Goal: Task Accomplishment & Management: Complete application form

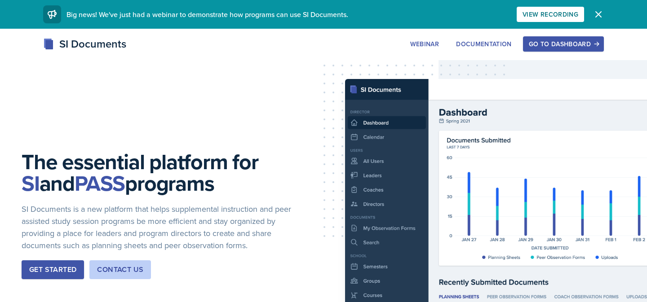
click at [540, 44] on div "Go to Dashboard" at bounding box center [563, 43] width 69 height 7
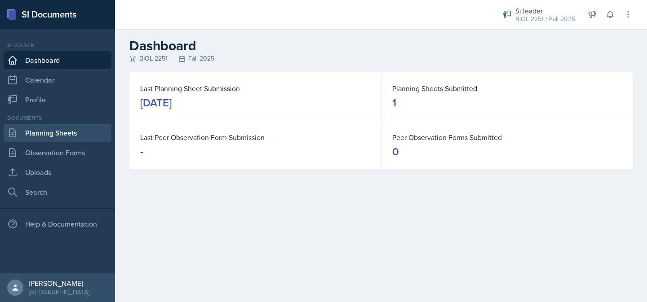
click at [70, 137] on link "Planning Sheets" at bounding box center [58, 133] width 108 height 18
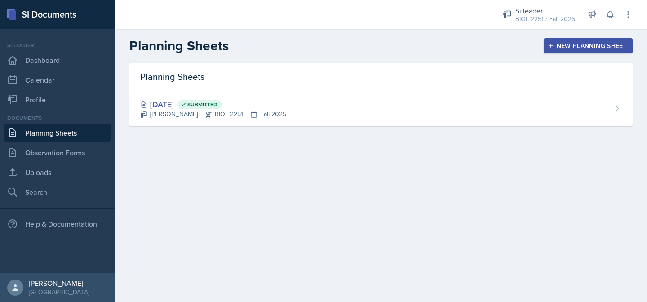
click at [566, 43] on div "New Planning Sheet" at bounding box center [587, 45] width 77 height 7
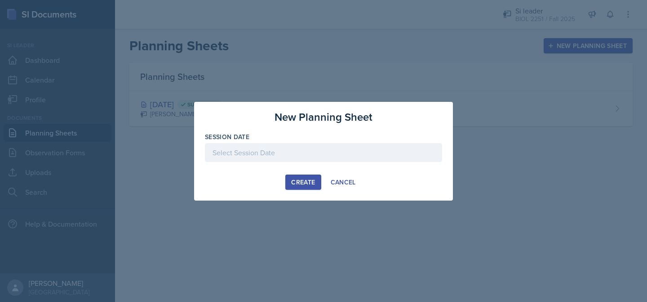
click at [367, 159] on div at bounding box center [323, 152] width 237 height 19
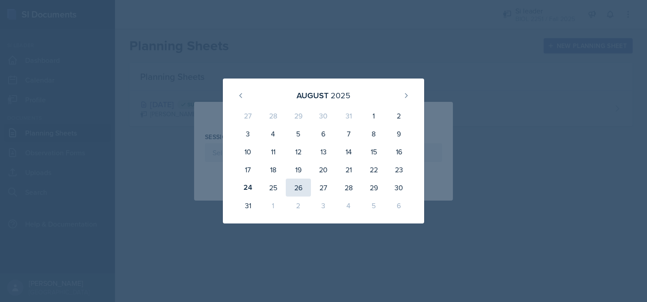
click at [297, 189] on div "26" at bounding box center [298, 188] width 25 height 18
type input "[DATE]"
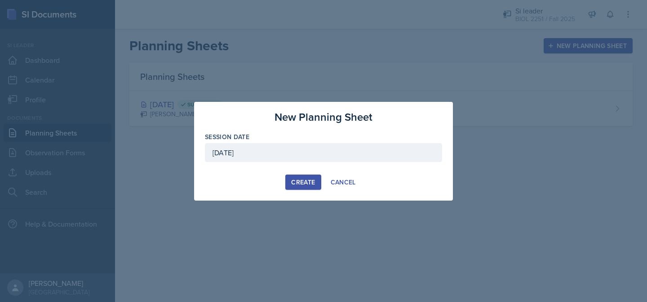
click at [291, 179] on div "Create" at bounding box center [303, 182] width 24 height 7
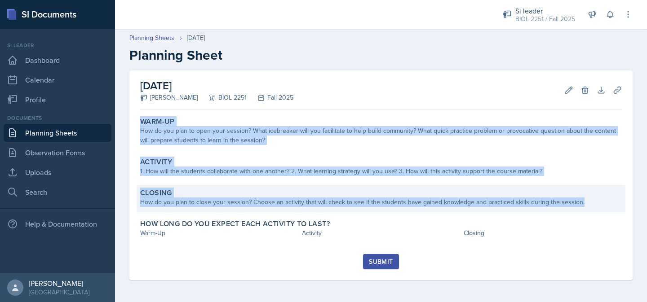
drag, startPoint x: 139, startPoint y: 120, endPoint x: 581, endPoint y: 201, distance: 449.8
click at [581, 201] on div "Warm-Up How do you plan to open your session? What icebreaker will you facilita…" at bounding box center [381, 184] width 482 height 141
copy div "Warm-Up How do you plan to open your session? What icebreaker will you facilita…"
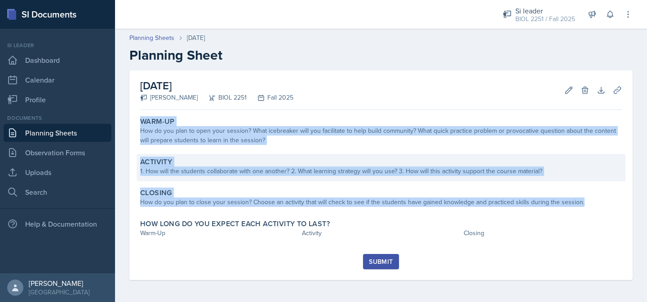
click at [238, 156] on div "Activity 1. How will the students collaborate with one another? 2. What learnin…" at bounding box center [381, 167] width 489 height 27
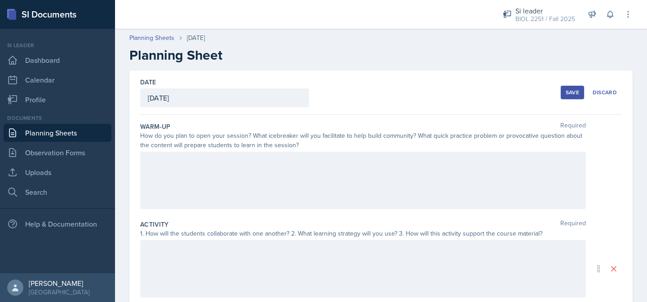
click at [223, 165] on div at bounding box center [363, 181] width 446 height 58
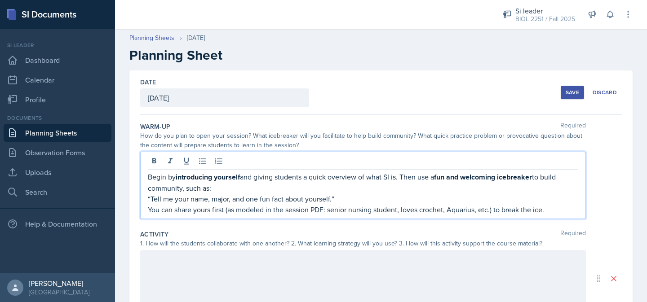
click at [148, 178] on p "Begin by introducing yourself and giving students a quick overview of what SI i…" at bounding box center [363, 183] width 430 height 22
drag, startPoint x: 176, startPoint y: 177, endPoint x: 148, endPoint y: 177, distance: 27.9
click at [148, 177] on p "Begin by introducing yourself and giving students a quick overview of what SI i…" at bounding box center [363, 183] width 430 height 22
click at [450, 180] on p "I will open my session by introducing myself and giving students a quick overvi…" at bounding box center [363, 183] width 430 height 22
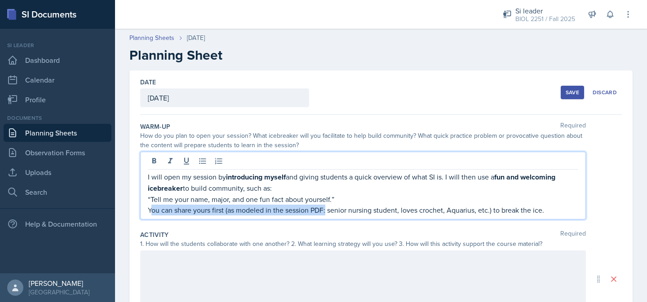
drag, startPoint x: 326, startPoint y: 211, endPoint x: 150, endPoint y: 211, distance: 175.7
click at [150, 211] on p "You can share yours first (as modeled in the session PDF: senior nursing studen…" at bounding box center [363, 210] width 430 height 11
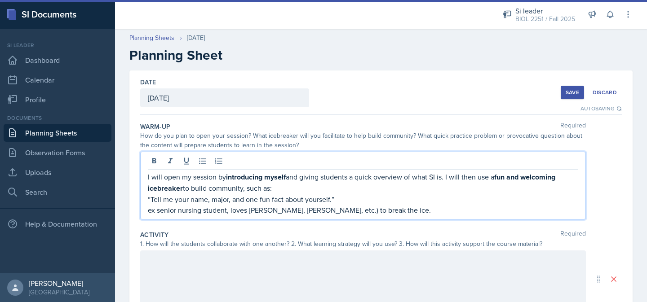
click at [190, 205] on p "ex senior nursing student, loves [PERSON_NAME], [PERSON_NAME], etc.) to break t…" at bounding box center [363, 210] width 430 height 11
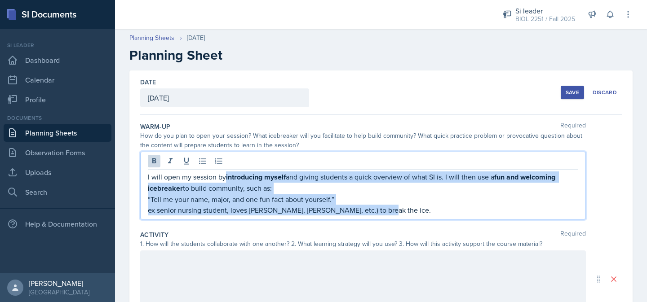
drag, startPoint x: 375, startPoint y: 208, endPoint x: 227, endPoint y: 178, distance: 151.4
click at [227, 178] on div "I will open my session by introducing myself and giving students a quick overvi…" at bounding box center [363, 194] width 430 height 44
click at [227, 178] on p "I will open my session by introducing myself and giving students a quick overvi…" at bounding box center [363, 183] width 430 height 22
drag, startPoint x: 377, startPoint y: 212, endPoint x: 228, endPoint y: 180, distance: 152.5
click at [228, 180] on div "I will open my session by introducing myself and giving students a quick overvi…" at bounding box center [363, 194] width 430 height 44
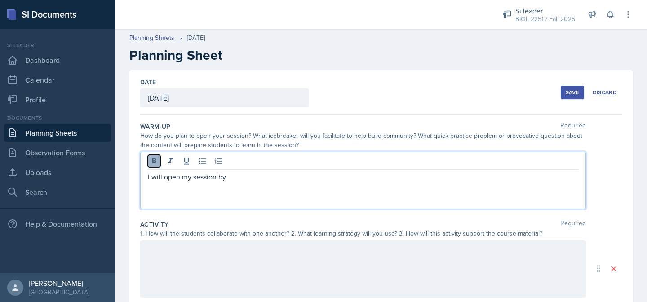
click at [153, 165] on icon at bounding box center [154, 161] width 9 height 9
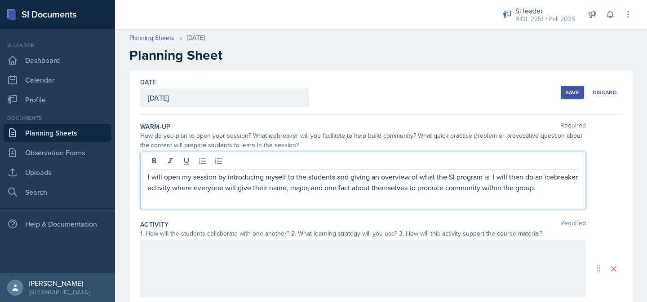
click at [274, 259] on div at bounding box center [363, 269] width 446 height 58
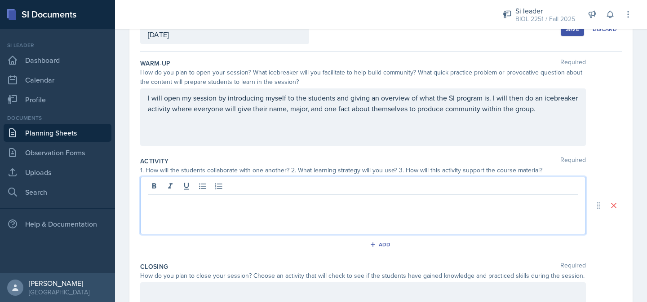
scroll to position [63, 0]
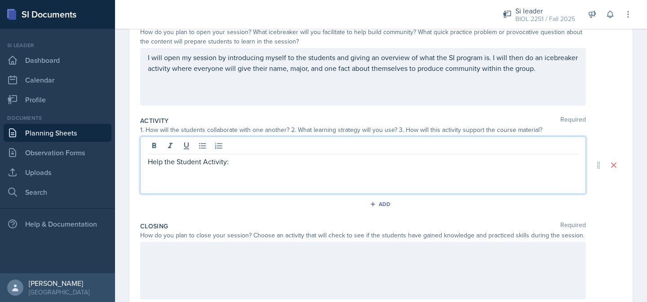
click at [253, 252] on p at bounding box center [363, 251] width 430 height 11
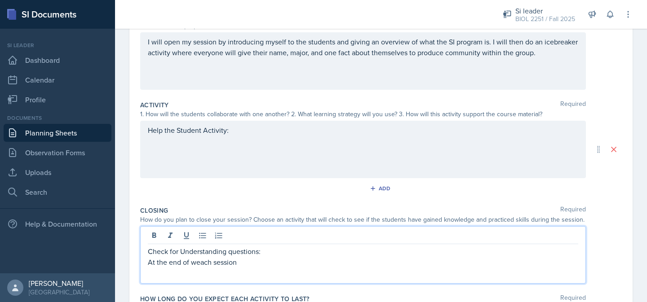
click at [196, 263] on p "At the end of weach session" at bounding box center [363, 262] width 430 height 11
click at [232, 265] on p "At the end of each session" at bounding box center [363, 262] width 430 height 11
click at [237, 265] on p "At the end of each session, i will put up" at bounding box center [363, 262] width 430 height 11
click at [287, 265] on p "At the end of each session, I will put up" at bounding box center [363, 262] width 430 height 11
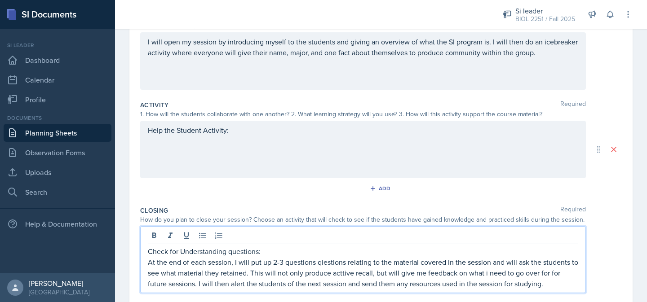
click at [232, 253] on p "Check for Understanding questions:" at bounding box center [363, 251] width 430 height 11
click at [324, 143] on div "Help the Student Activity:" at bounding box center [363, 136] width 430 height 22
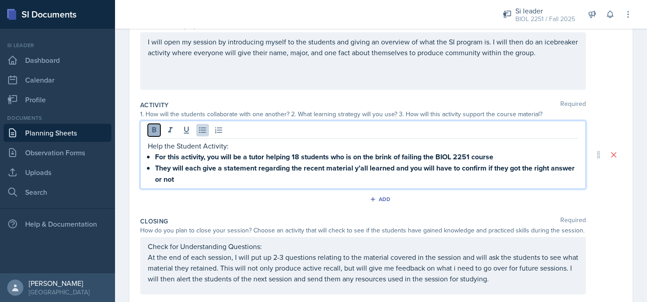
click at [151, 131] on icon at bounding box center [154, 130] width 9 height 9
click at [200, 182] on p "They will each give a statement regarding the recent material y’all learned and…" at bounding box center [366, 174] width 423 height 22
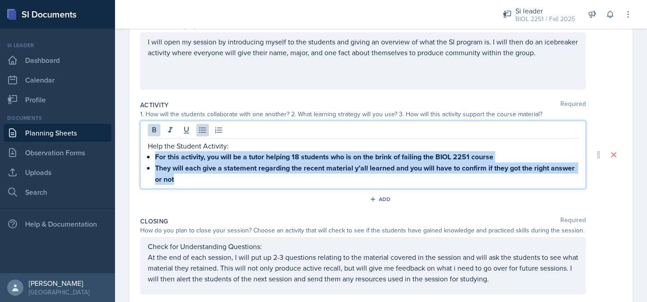
drag, startPoint x: 202, startPoint y: 181, endPoint x: 149, endPoint y: 159, distance: 57.6
click at [155, 159] on ul "For this activity, you will be a tutor helping 18 students who is on the brink …" at bounding box center [366, 168] width 423 height 34
click at [152, 134] on icon at bounding box center [154, 130] width 9 height 9
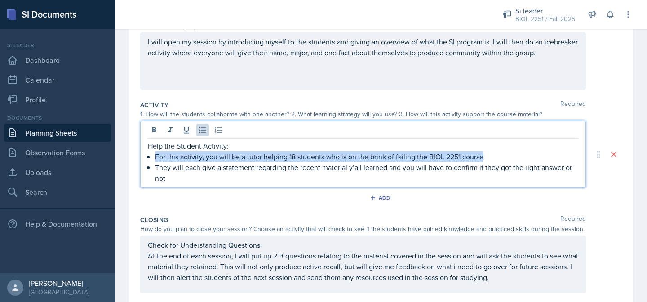
click at [177, 177] on p "They will each give a statement regarding the recent material y’all learned and…" at bounding box center [366, 173] width 423 height 22
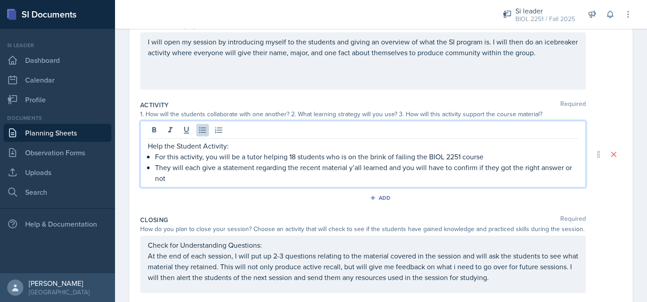
click at [217, 157] on p "For this activity, you will be a tutor helping 18 students who is on the brink …" at bounding box center [366, 156] width 423 height 11
click at [270, 159] on p "For this activity, the students will be a tutor helping 18 students who is on t…" at bounding box center [366, 156] width 423 height 11
drag, startPoint x: 170, startPoint y: 170, endPoint x: 156, endPoint y: 169, distance: 14.4
click at [156, 169] on p "They will each give a statement regarding the recent material y’all learned and…" at bounding box center [366, 173] width 423 height 22
click at [158, 170] on p "eaxh failing student will each give a statement regarding the recent material y…" at bounding box center [366, 173] width 423 height 22
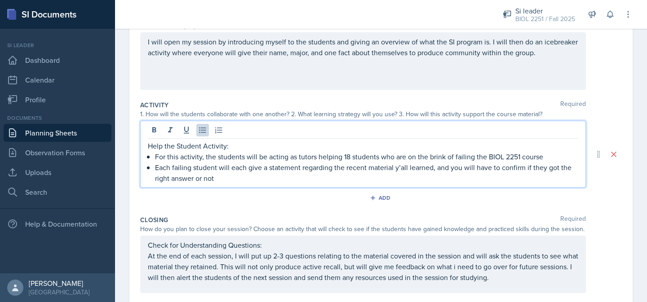
click at [407, 169] on p "Each failing student will each give a statement regarding the recent material y…" at bounding box center [366, 173] width 423 height 22
click at [479, 170] on p "Each failing student will each give a statement regarding the recent material t…" at bounding box center [366, 173] width 423 height 22
drag, startPoint x: 264, startPoint y: 181, endPoint x: 546, endPoint y: 172, distance: 281.8
click at [546, 172] on p "Each failing student will each give a statement regarding the recent material t…" at bounding box center [366, 173] width 423 height 22
drag, startPoint x: 329, startPoint y: 169, endPoint x: 295, endPoint y: 171, distance: 34.6
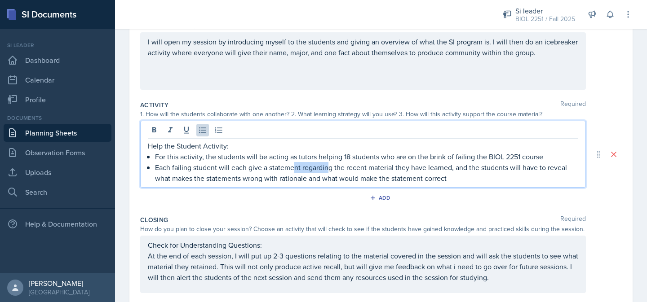
click at [295, 171] on p "Each failing student will each give a statement regarding the recent material t…" at bounding box center [366, 173] width 423 height 22
click at [332, 173] on p "Each failing student will each give a statement regarding the recent material t…" at bounding box center [366, 173] width 423 height 22
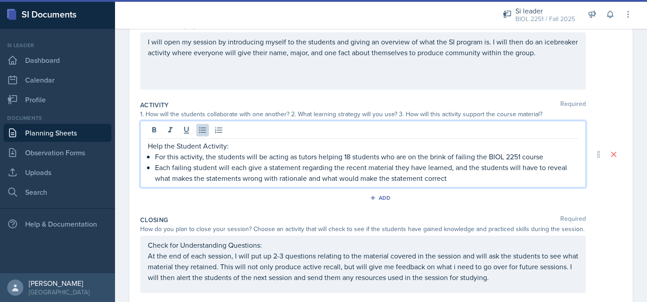
click at [211, 199] on div "Add" at bounding box center [381, 199] width 482 height 17
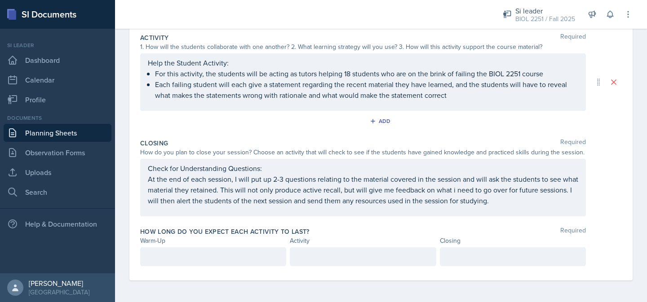
scroll to position [203, 0]
click at [193, 258] on p at bounding box center [213, 257] width 131 height 11
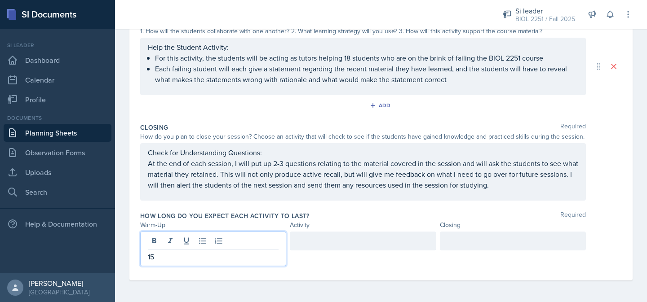
click at [304, 246] on div at bounding box center [363, 241] width 146 height 19
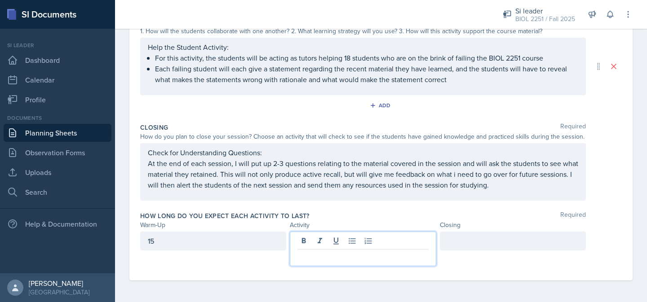
click at [252, 236] on div "15" at bounding box center [213, 241] width 146 height 19
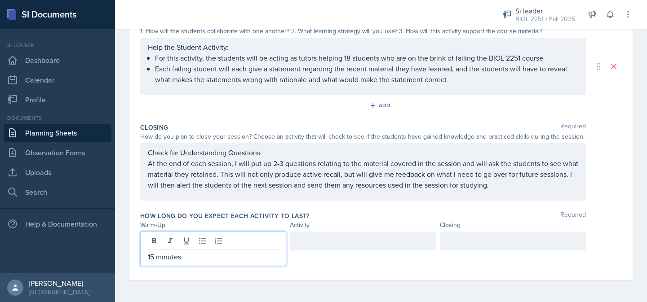
click at [317, 243] on div at bounding box center [363, 241] width 146 height 19
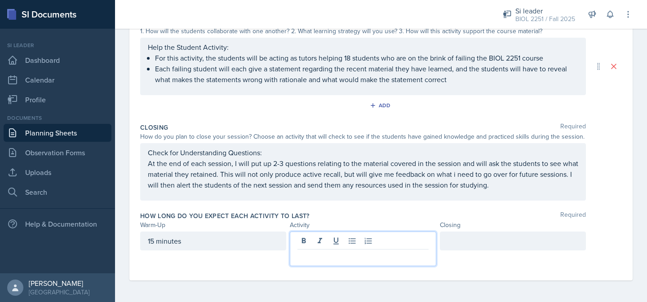
click at [445, 244] on div at bounding box center [513, 241] width 146 height 19
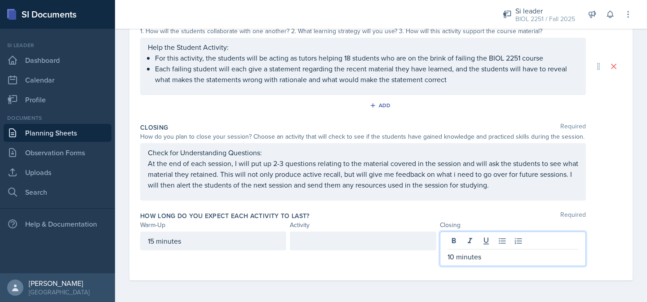
click at [362, 239] on div at bounding box center [363, 241] width 146 height 19
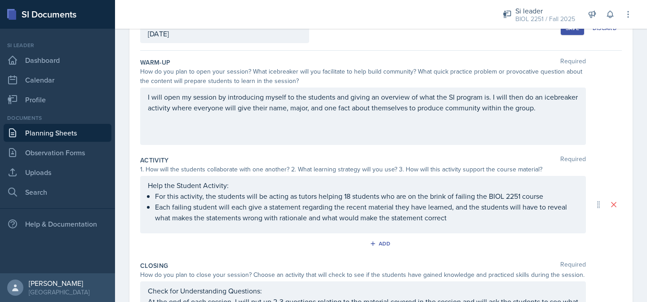
scroll to position [25, 0]
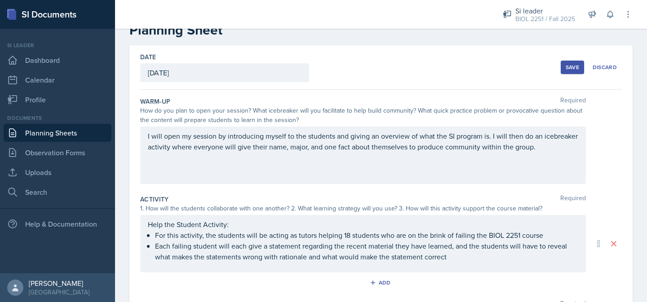
click at [568, 66] on div "Save" at bounding box center [572, 67] width 13 height 7
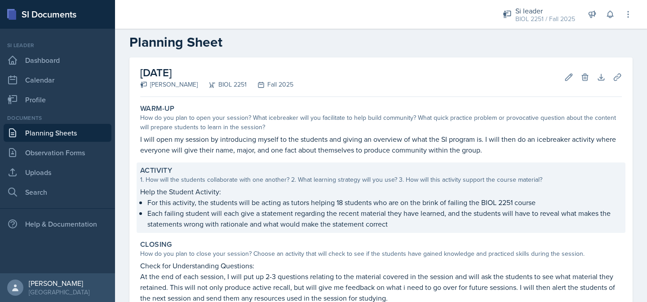
scroll to position [118, 0]
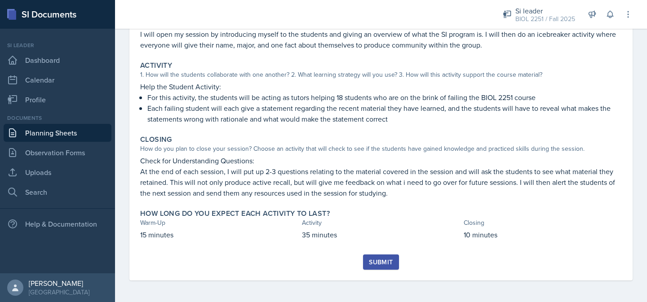
click at [368, 264] on button "Submit" at bounding box center [380, 262] width 35 height 15
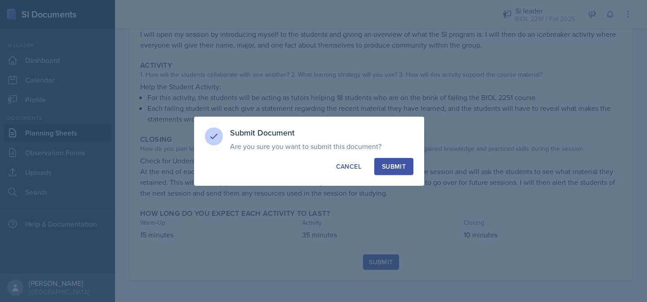
click at [403, 166] on div "Submit" at bounding box center [394, 166] width 24 height 9
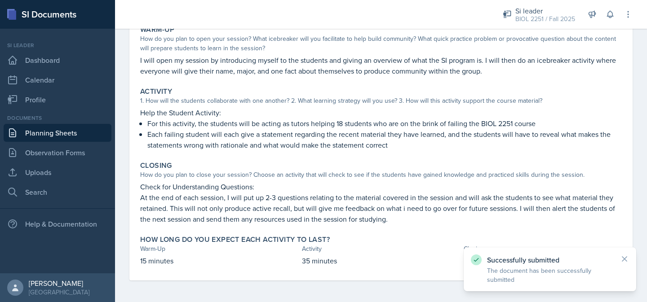
click at [75, 135] on link "Planning Sheets" at bounding box center [58, 133] width 108 height 18
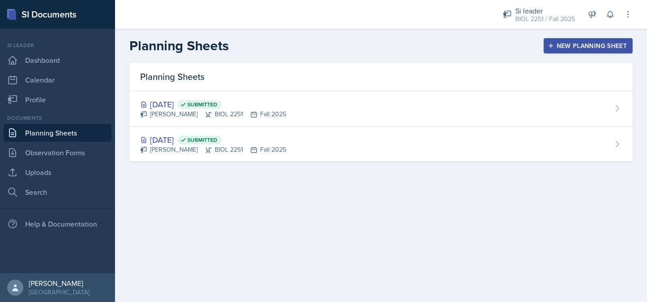
click at [571, 49] on div "New Planning Sheet" at bounding box center [587, 45] width 77 height 7
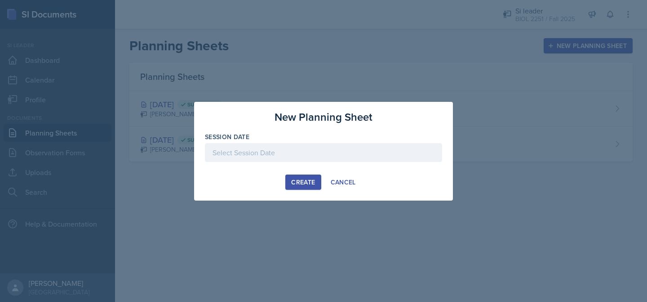
click at [337, 158] on div at bounding box center [323, 152] width 237 height 19
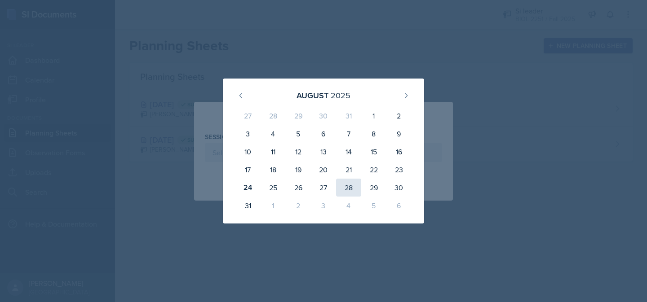
click at [344, 190] on div "28" at bounding box center [348, 188] width 25 height 18
type input "[DATE]"
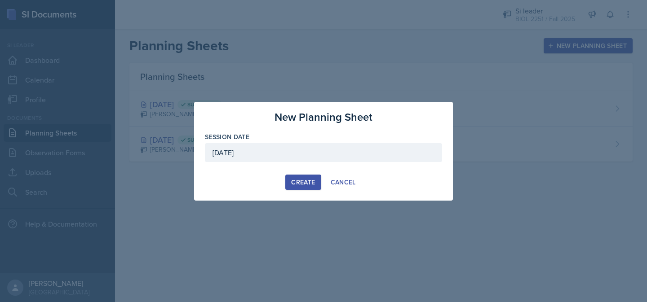
click at [304, 185] on div "Create" at bounding box center [303, 182] width 24 height 7
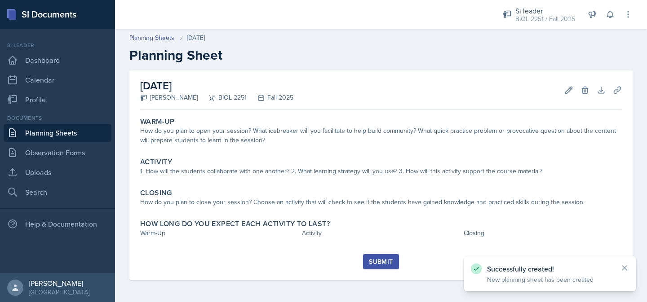
click at [75, 137] on link "Planning Sheets" at bounding box center [58, 133] width 108 height 18
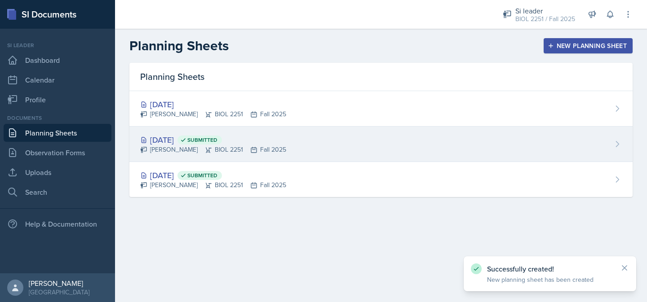
click at [174, 143] on div "[DATE] Submitted" at bounding box center [213, 140] width 146 height 12
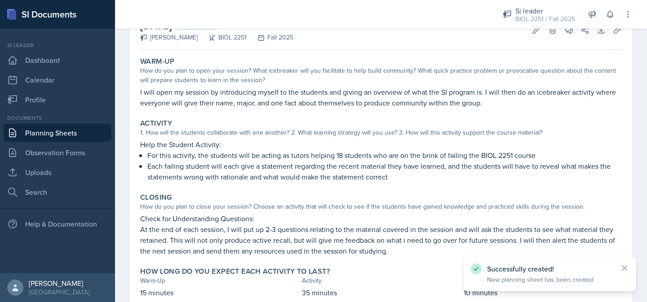
scroll to position [92, 0]
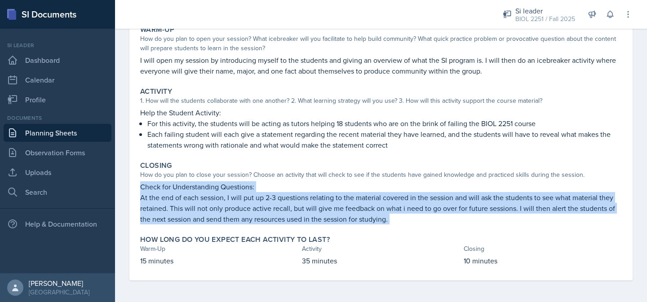
drag, startPoint x: 137, startPoint y: 186, endPoint x: 394, endPoint y: 234, distance: 260.9
click at [394, 234] on div "Warm-Up How do you plan to open your session? What icebreaker will you facilita…" at bounding box center [381, 151] width 482 height 259
copy div "Check for Understanding Questions: At the end of each session, I will put up 2-…"
click at [61, 132] on link "Planning Sheets" at bounding box center [58, 133] width 108 height 18
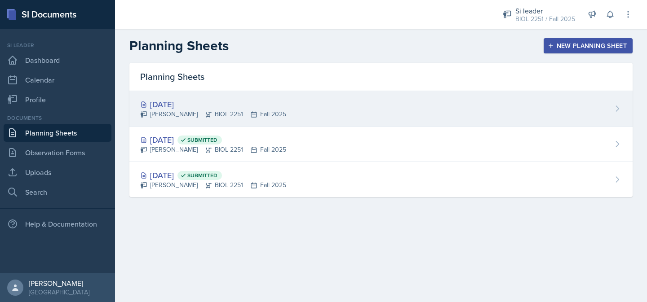
click at [183, 104] on div "[DATE]" at bounding box center [213, 104] width 146 height 12
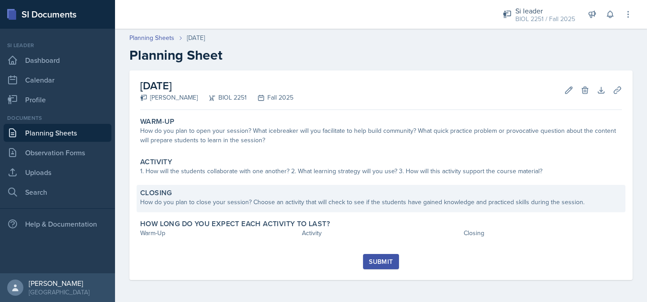
click at [212, 211] on div "Closing How do you plan to close your session? Choose an activity that will che…" at bounding box center [381, 198] width 489 height 27
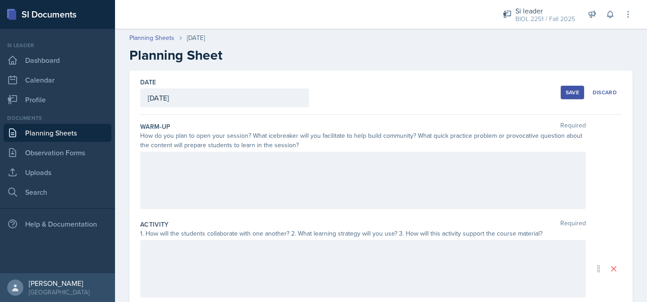
scroll to position [187, 0]
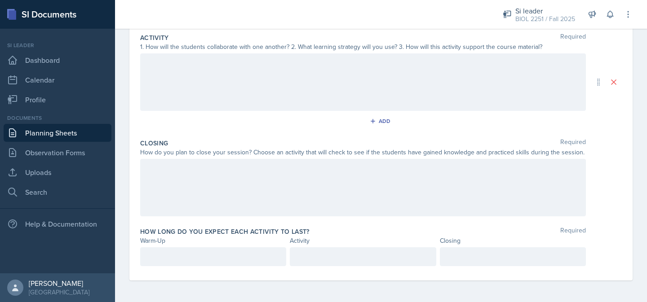
click at [173, 177] on div at bounding box center [363, 188] width 446 height 58
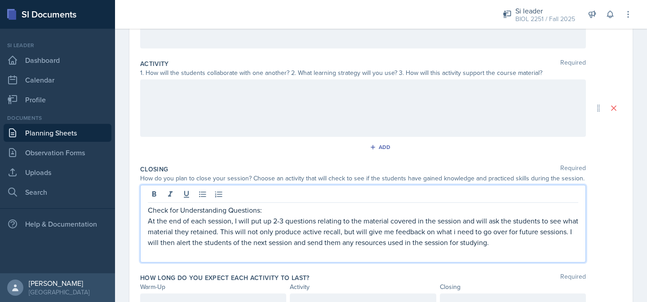
scroll to position [155, 0]
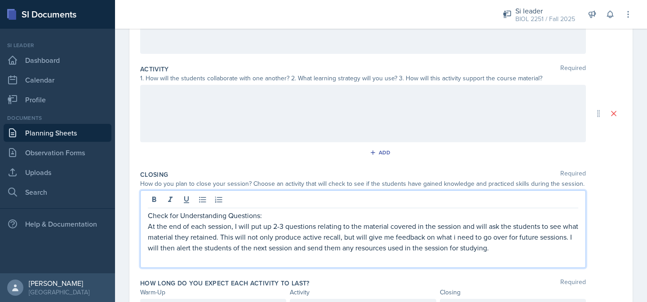
click at [471, 239] on p "At the end of each session, I will put up 2-3 questions relating to the materia…" at bounding box center [363, 237] width 430 height 32
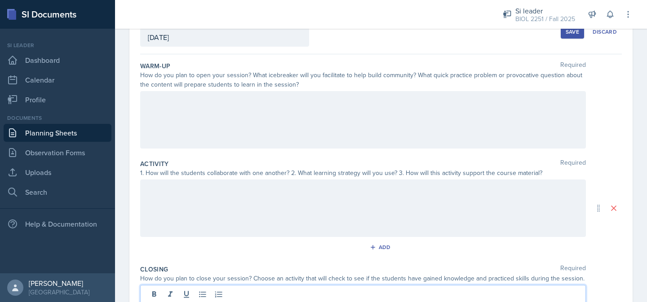
click at [336, 130] on div at bounding box center [363, 120] width 446 height 58
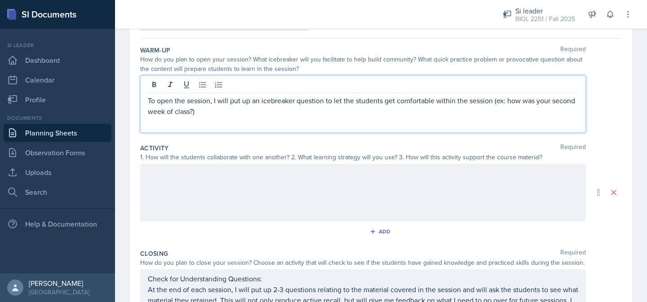
click at [377, 113] on p "To open the session, I will put up an icebreaker question to let the students g…" at bounding box center [363, 106] width 430 height 22
click at [327, 115] on p "To open the session, I will put up an icebreaker question to let the students g…" at bounding box center [363, 106] width 430 height 22
click at [367, 112] on p "To open the session, I will put up an icebreaker question to let the students g…" at bounding box center [363, 106] width 430 height 22
click at [367, 114] on p "To open the session, I will put up an icebreaker question to let the students g…" at bounding box center [363, 106] width 430 height 22
click at [387, 115] on p "To open the session, I will put up an icebreaker question to let the students g…" at bounding box center [363, 106] width 430 height 22
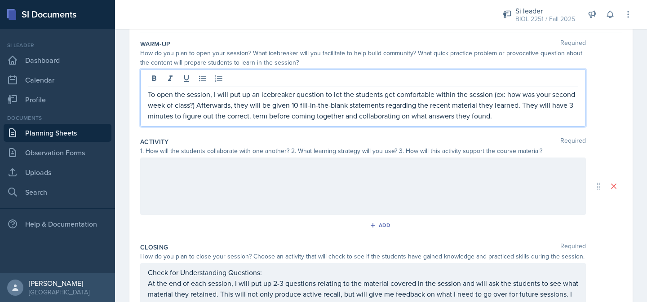
click at [381, 189] on div at bounding box center [363, 187] width 446 height 58
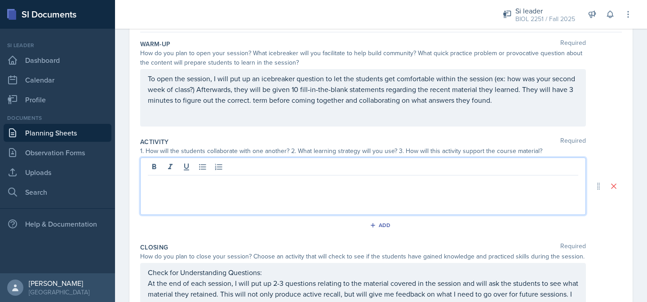
scroll to position [98, 0]
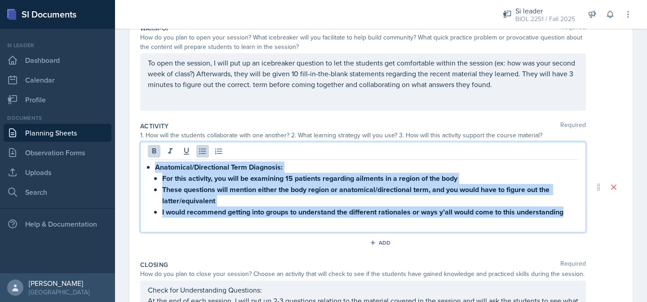
drag, startPoint x: 578, startPoint y: 212, endPoint x: 151, endPoint y: 167, distance: 428.7
click at [151, 167] on div "Anatomical/Directional Term Diagnosis: For this activity, you will be examining…" at bounding box center [363, 195] width 430 height 67
click at [154, 155] on icon at bounding box center [154, 151] width 9 height 9
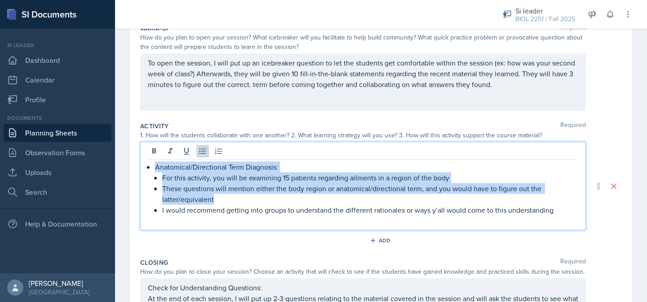
click at [171, 178] on p "For this activity, you will be examining 15 patients regarding ailments in a re…" at bounding box center [370, 178] width 416 height 11
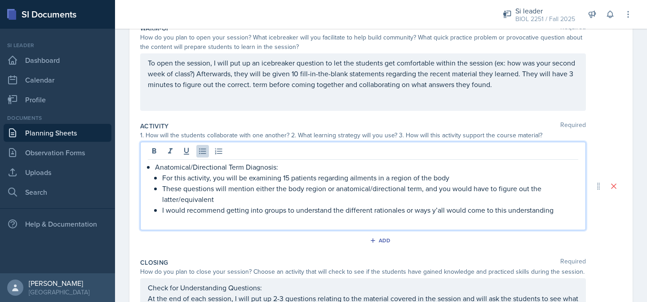
click at [153, 171] on div "Anatomical/Directional Term Diagnosis: For this activity, you will be examining…" at bounding box center [363, 194] width 430 height 65
click at [206, 153] on icon at bounding box center [202, 151] width 9 height 9
click at [217, 181] on p "For this activity, you will be examining 15 patients regarding ailments in a re…" at bounding box center [366, 178] width 423 height 11
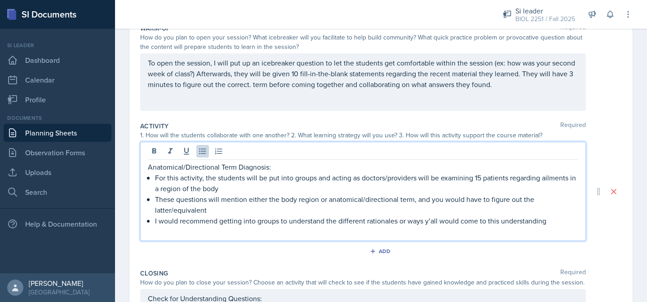
click at [437, 180] on p "For this activity, the students will be put into groups and acting as doctors/p…" at bounding box center [366, 184] width 423 height 22
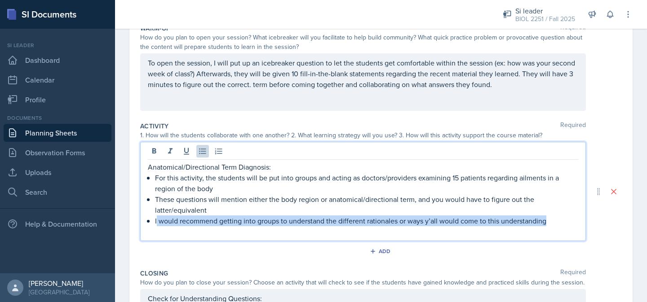
drag, startPoint x: 547, startPoint y: 223, endPoint x: 156, endPoint y: 221, distance: 390.8
click at [156, 221] on p "I would recommend getting into groups to understand the different rationales or…" at bounding box center [366, 221] width 423 height 11
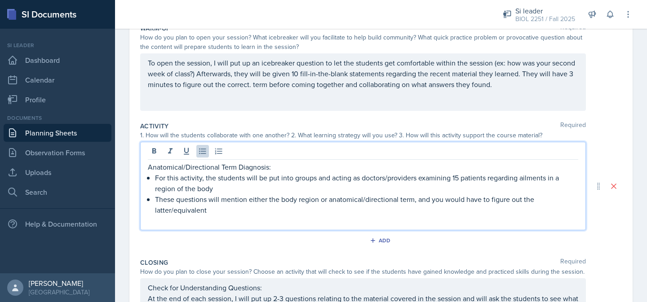
click at [215, 191] on p "For this activity, the students will be put into groups and acting as doctors/p…" at bounding box center [366, 184] width 423 height 22
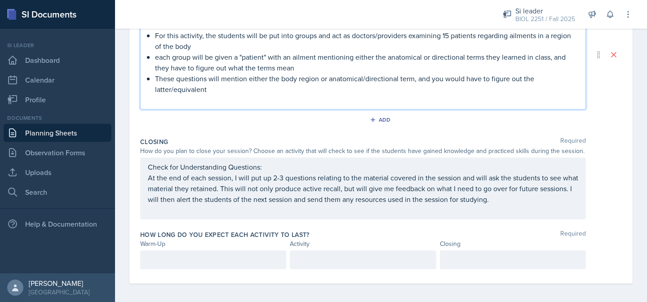
scroll to position [244, 0]
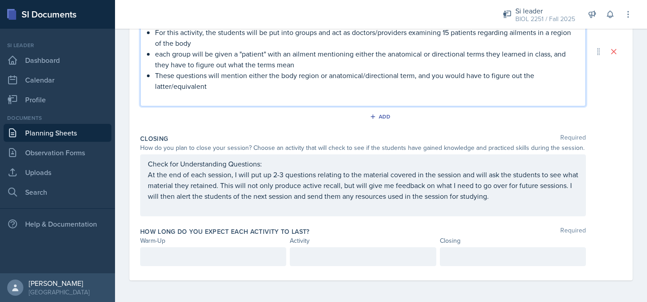
click at [259, 257] on p at bounding box center [213, 257] width 131 height 11
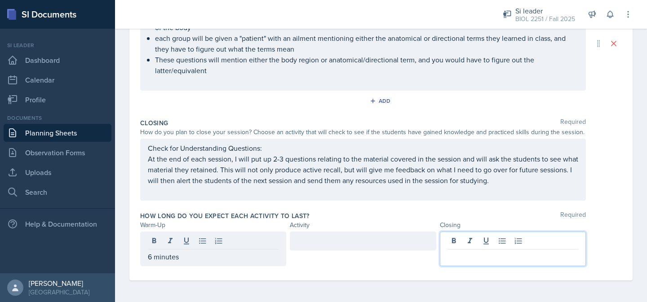
click at [461, 244] on div at bounding box center [513, 249] width 146 height 35
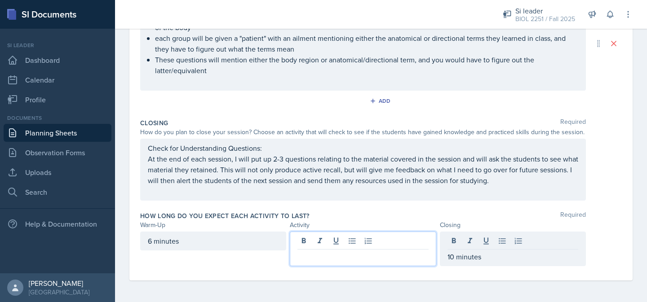
click at [400, 242] on div at bounding box center [363, 249] width 146 height 35
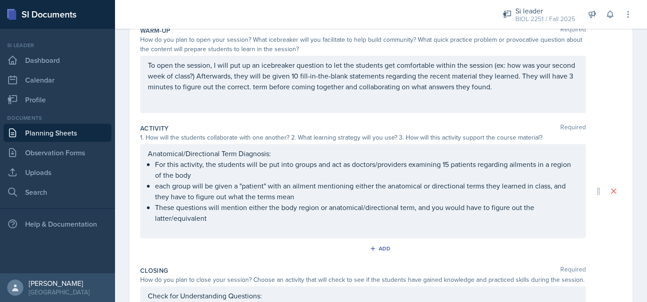
scroll to position [0, 0]
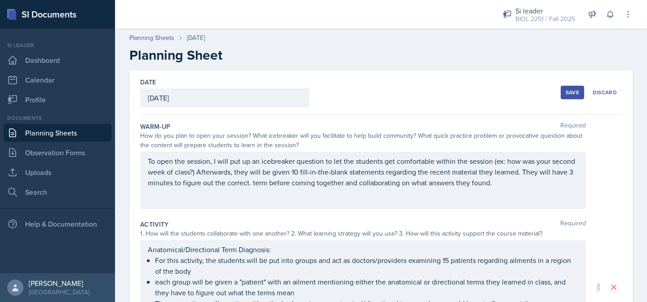
click at [566, 97] on button "Save" at bounding box center [572, 92] width 23 height 13
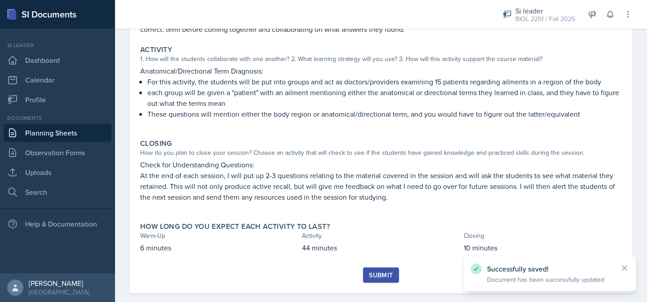
scroll to position [158, 0]
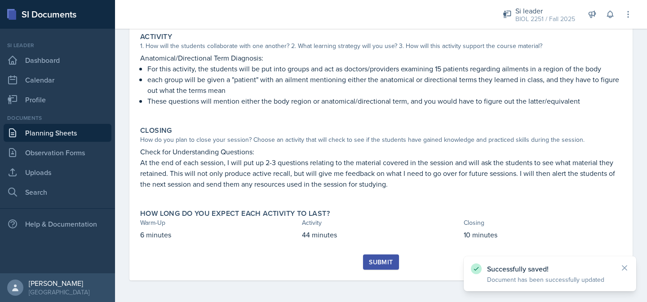
click at [383, 261] on div "Submit" at bounding box center [381, 262] width 24 height 7
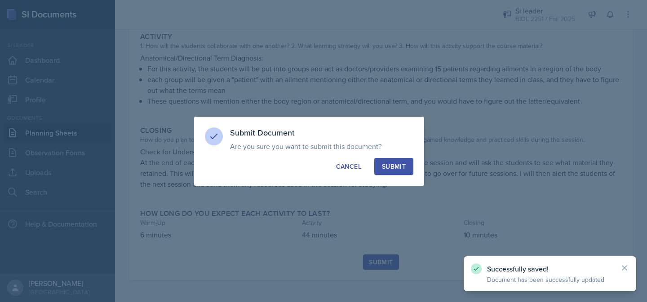
click at [397, 167] on div "Submit" at bounding box center [394, 166] width 24 height 9
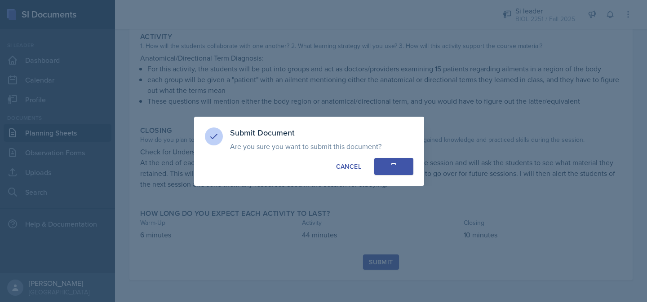
click at [50, 173] on div at bounding box center [323, 151] width 647 height 302
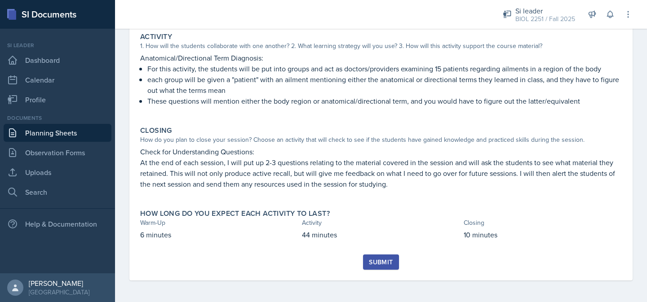
scroll to position [132, 0]
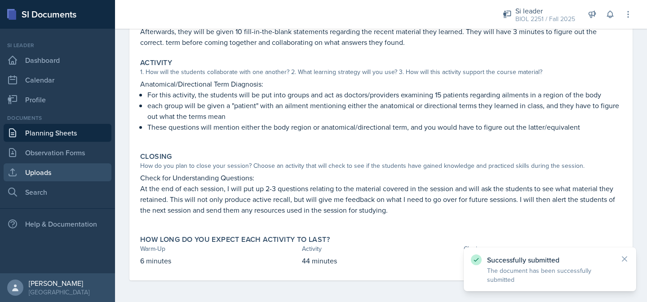
click at [50, 173] on link "Uploads" at bounding box center [58, 173] width 108 height 18
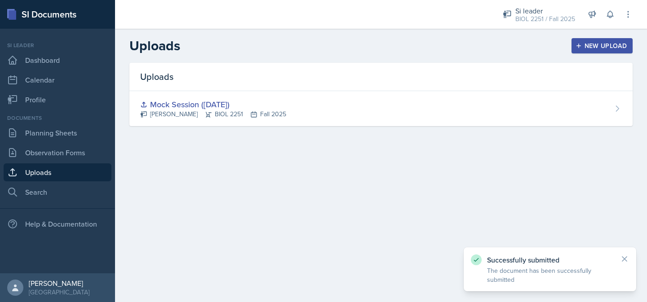
click at [585, 44] on div "New Upload" at bounding box center [602, 45] width 50 height 7
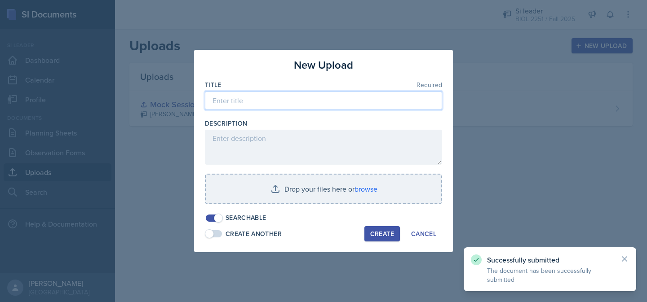
click at [331, 101] on input at bounding box center [323, 100] width 237 height 19
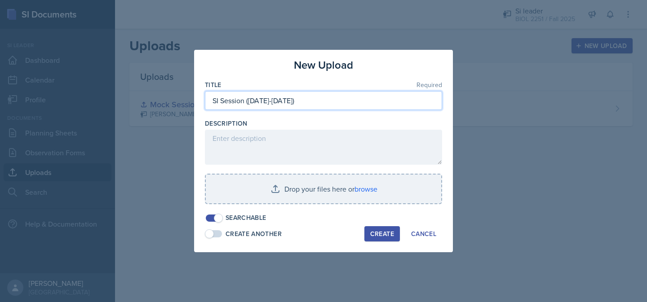
type input "SI Session ([DATE]-[DATE])"
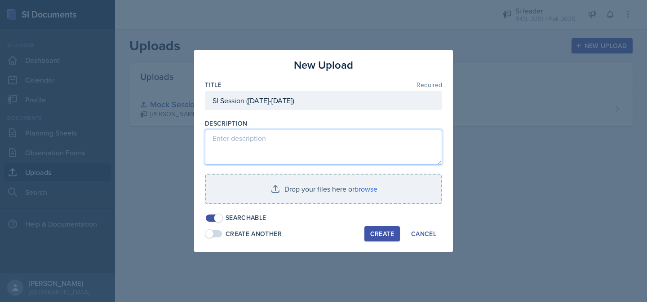
click at [310, 138] on textarea at bounding box center [323, 147] width 237 height 35
type textarea "B"
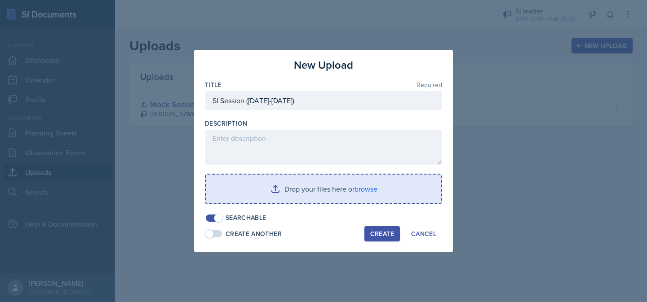
click at [298, 199] on input "file" at bounding box center [323, 189] width 235 height 29
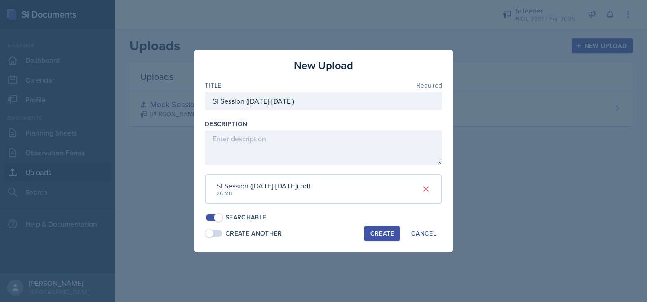
click at [381, 234] on div "Create" at bounding box center [382, 233] width 24 height 7
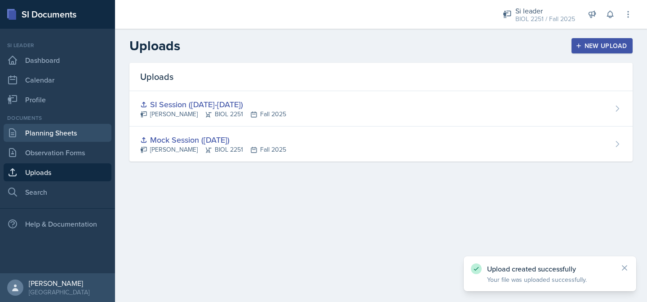
click at [71, 135] on link "Planning Sheets" at bounding box center [58, 133] width 108 height 18
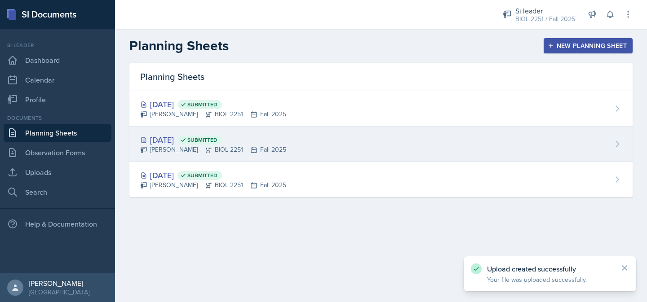
click at [431, 136] on div "[DATE] Submitted [PERSON_NAME] BIOL 2251 Fall 2025" at bounding box center [380, 144] width 503 height 35
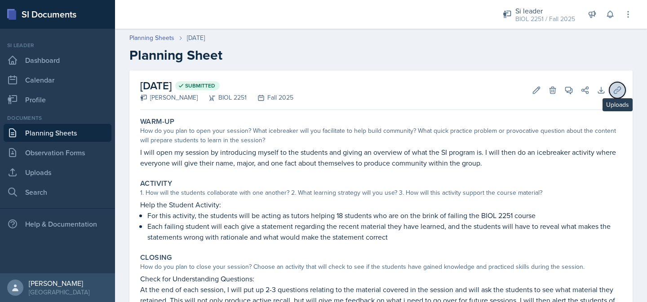
click at [619, 91] on icon at bounding box center [617, 90] width 9 height 9
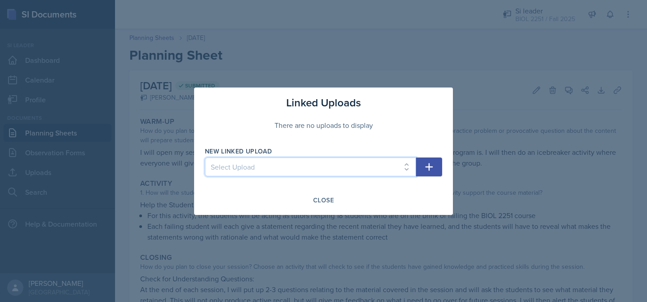
click at [407, 169] on select "Select Upload Mock Session ([DATE]) SI Session ([DATE]-[DATE])" at bounding box center [310, 167] width 211 height 19
select select "28a70b19-c134-4df0-8b59-b5377bacb1c3"
click at [205, 158] on select "Select Upload Mock Session ([DATE]) SI Session ([DATE]-[DATE])" at bounding box center [310, 167] width 211 height 19
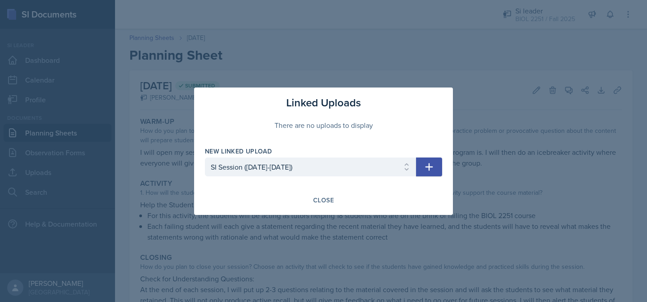
click at [424, 166] on icon "button" at bounding box center [429, 167] width 11 height 11
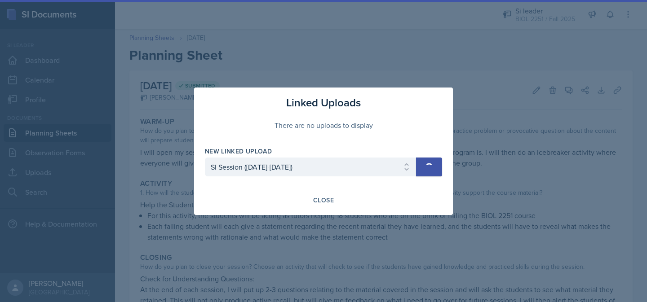
select select
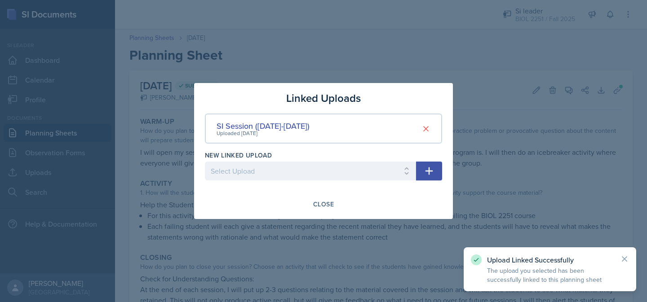
click at [462, 166] on div at bounding box center [323, 151] width 647 height 302
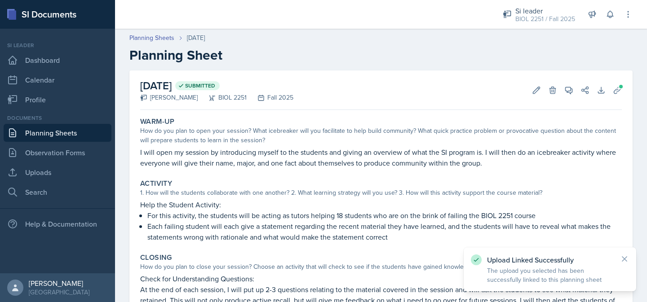
click at [64, 131] on link "Planning Sheets" at bounding box center [58, 133] width 108 height 18
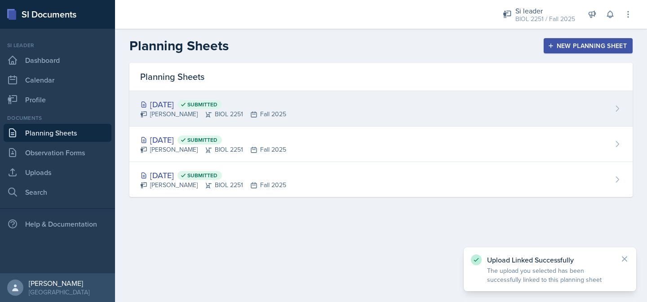
click at [217, 105] on span "Submitted" at bounding box center [202, 104] width 30 height 7
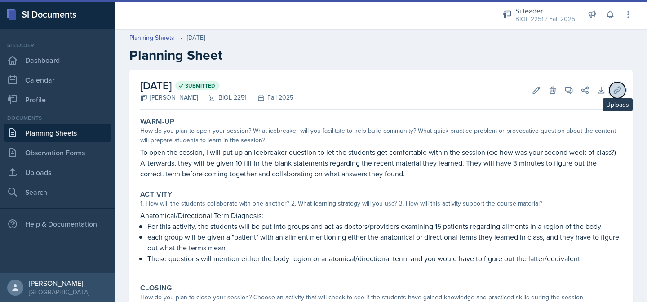
click at [618, 91] on icon at bounding box center [617, 90] width 7 height 7
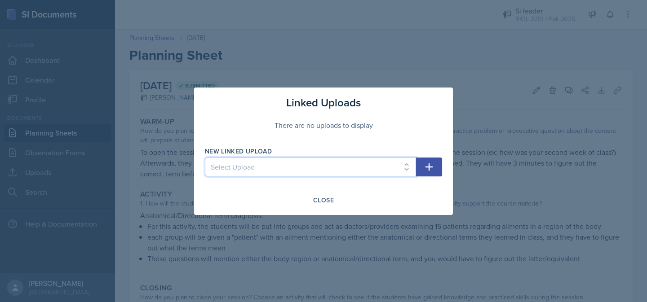
click at [402, 164] on select "Select Upload Mock Session ([DATE]) SI Session ([DATE]-[DATE])" at bounding box center [310, 167] width 211 height 19
select select "28a70b19-c134-4df0-8b59-b5377bacb1c3"
click at [205, 158] on select "Select Upload Mock Session ([DATE]) SI Session ([DATE]-[DATE])" at bounding box center [310, 167] width 211 height 19
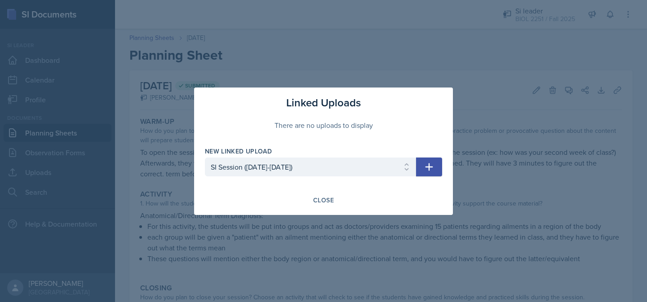
click at [435, 166] on button "button" at bounding box center [429, 167] width 26 height 19
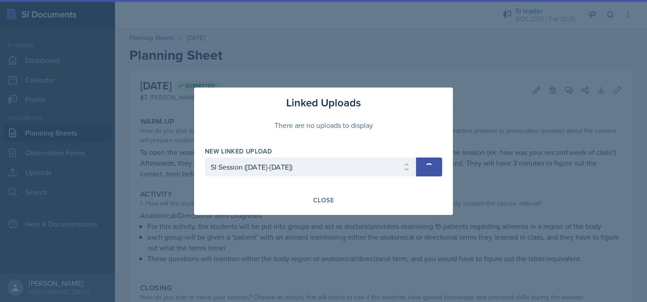
select select
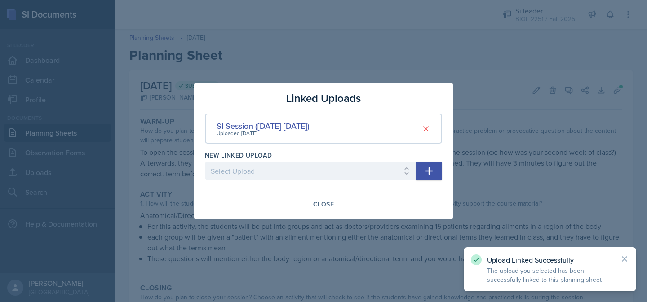
click at [332, 223] on div at bounding box center [323, 151] width 647 height 302
